Goal: Transaction & Acquisition: Obtain resource

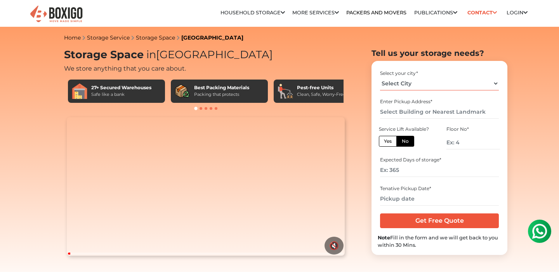
click at [403, 87] on select "Select City [GEOGRAPHIC_DATA] [GEOGRAPHIC_DATA] [GEOGRAPHIC_DATA] [GEOGRAPHIC_D…" at bounding box center [439, 84] width 118 height 14
select select "[GEOGRAPHIC_DATA]"
click at [380, 77] on select "Select City [GEOGRAPHIC_DATA] [GEOGRAPHIC_DATA] [GEOGRAPHIC_DATA] [GEOGRAPHIC_D…" at bounding box center [439, 84] width 118 height 14
click at [415, 113] on input "text" at bounding box center [439, 112] width 118 height 14
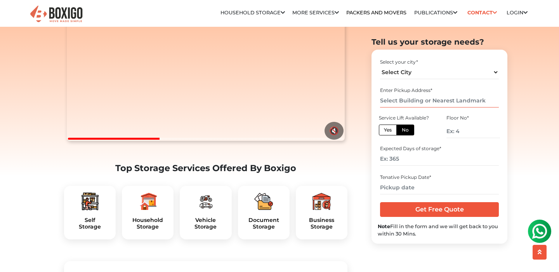
scroll to position [126, 0]
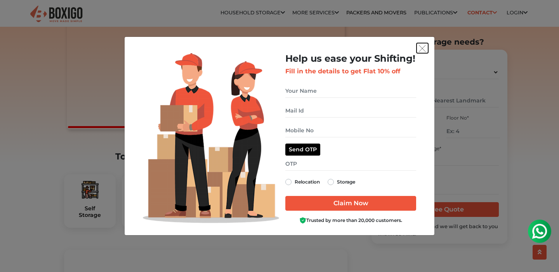
click at [419, 50] on img "get free quote dialog" at bounding box center [422, 48] width 7 height 7
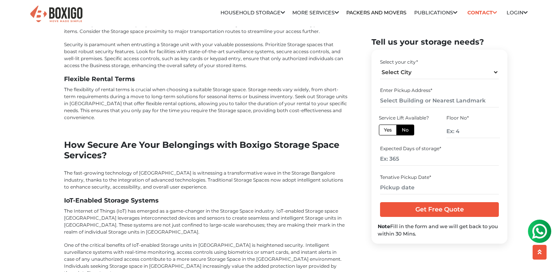
scroll to position [2684, 0]
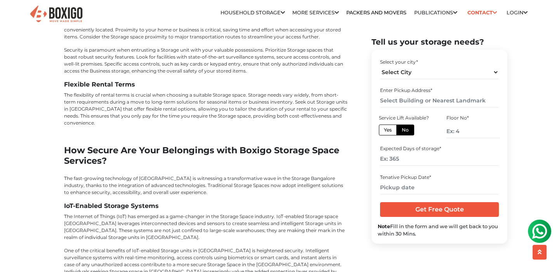
click at [390, 131] on label "Yes" at bounding box center [388, 129] width 18 height 11
click at [389, 131] on input "Yes" at bounding box center [386, 128] width 5 height 5
radio input "true"
click at [401, 131] on label "No" at bounding box center [405, 129] width 18 height 11
click at [401, 131] on input "No" at bounding box center [403, 128] width 5 height 5
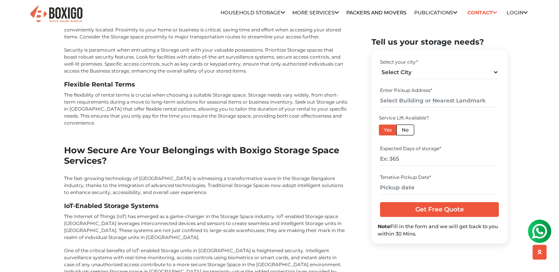
radio input "true"
click at [397, 108] on div "Enter Pickup Address *" at bounding box center [438, 98] width 123 height 26
click at [393, 100] on input "text" at bounding box center [439, 101] width 118 height 14
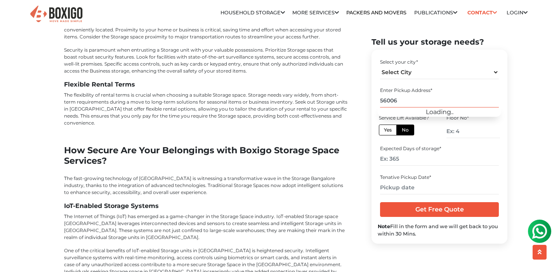
type input "560068"
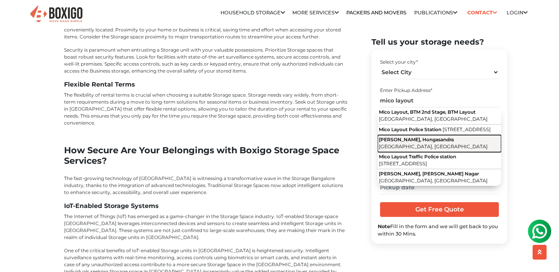
click at [404, 142] on span "[PERSON_NAME], Hongasandra" at bounding box center [416, 140] width 75 height 6
type input "[PERSON_NAME], Hongasandra, [GEOGRAPHIC_DATA], [GEOGRAPHIC_DATA]"
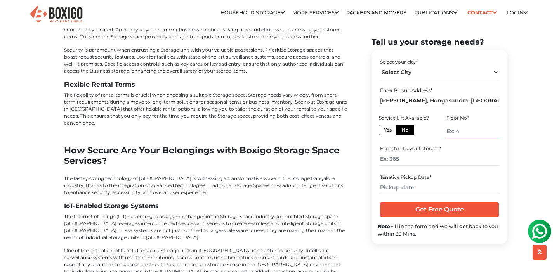
click at [461, 130] on input "number" at bounding box center [473, 131] width 54 height 14
type input "1"
click at [411, 159] on input "number" at bounding box center [439, 159] width 118 height 14
type input "10"
click at [398, 184] on input "text" at bounding box center [439, 187] width 118 height 14
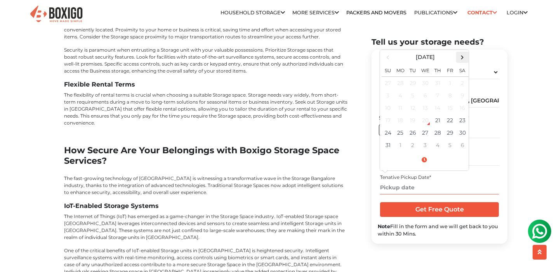
click at [459, 59] on span at bounding box center [462, 57] width 10 height 10
click at [425, 98] on td "10" at bounding box center [425, 95] width 12 height 12
click at [459, 99] on td "13" at bounding box center [462, 95] width 12 height 12
type input "[DATE] 12:00 AM"
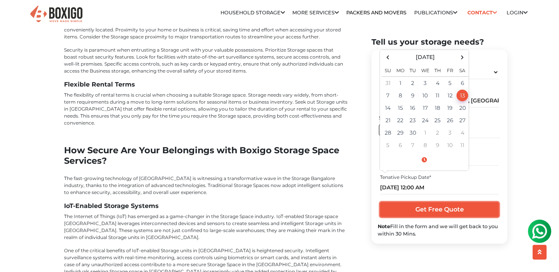
click at [423, 209] on input "Get Free Quote" at bounding box center [439, 209] width 118 height 15
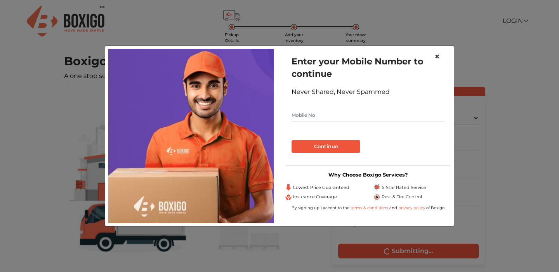
click at [436, 58] on span "×" at bounding box center [436, 56] width 5 height 11
